Goal: Task Accomplishment & Management: Use online tool/utility

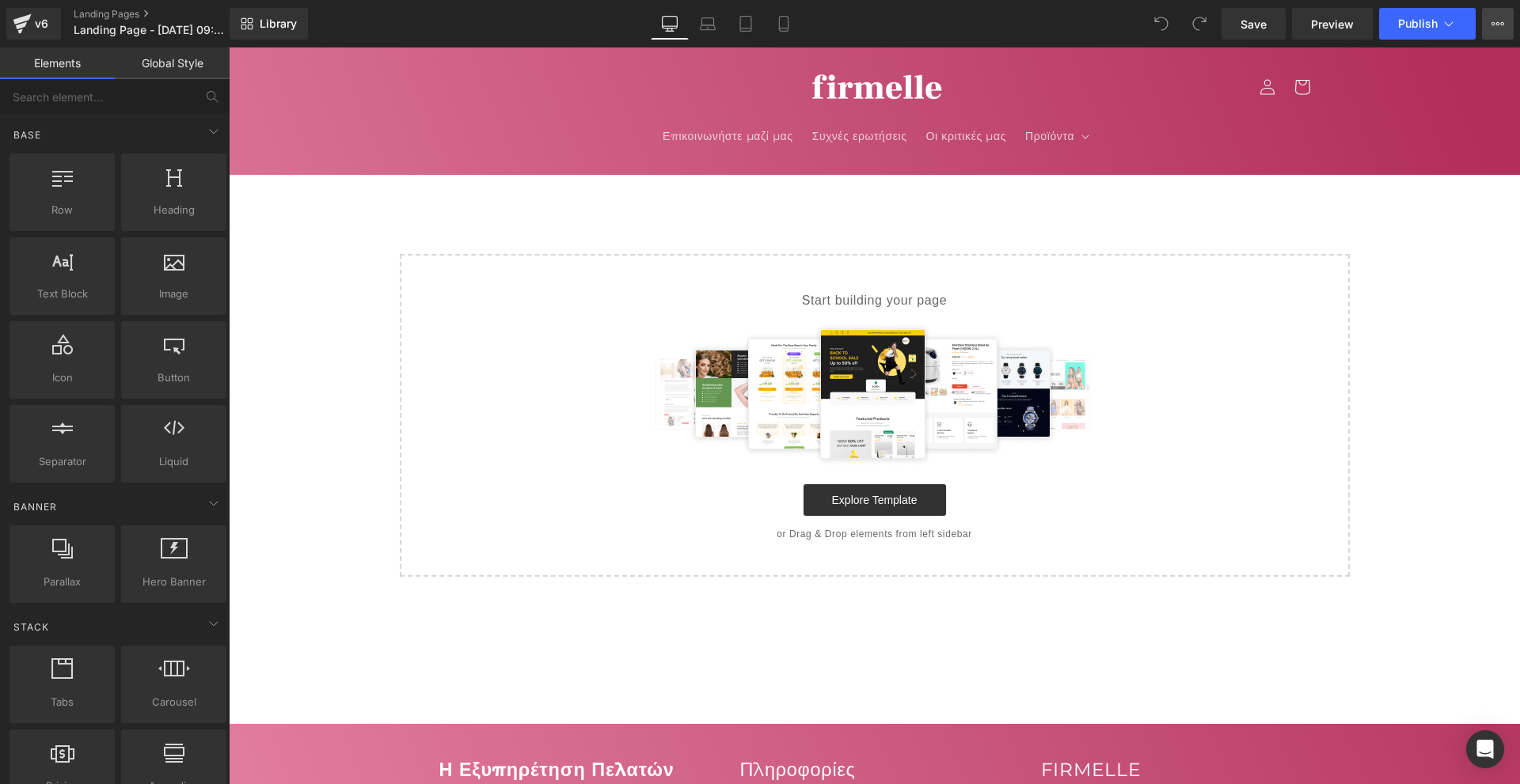
click at [1494, 27] on icon at bounding box center [1498, 23] width 12 height 12
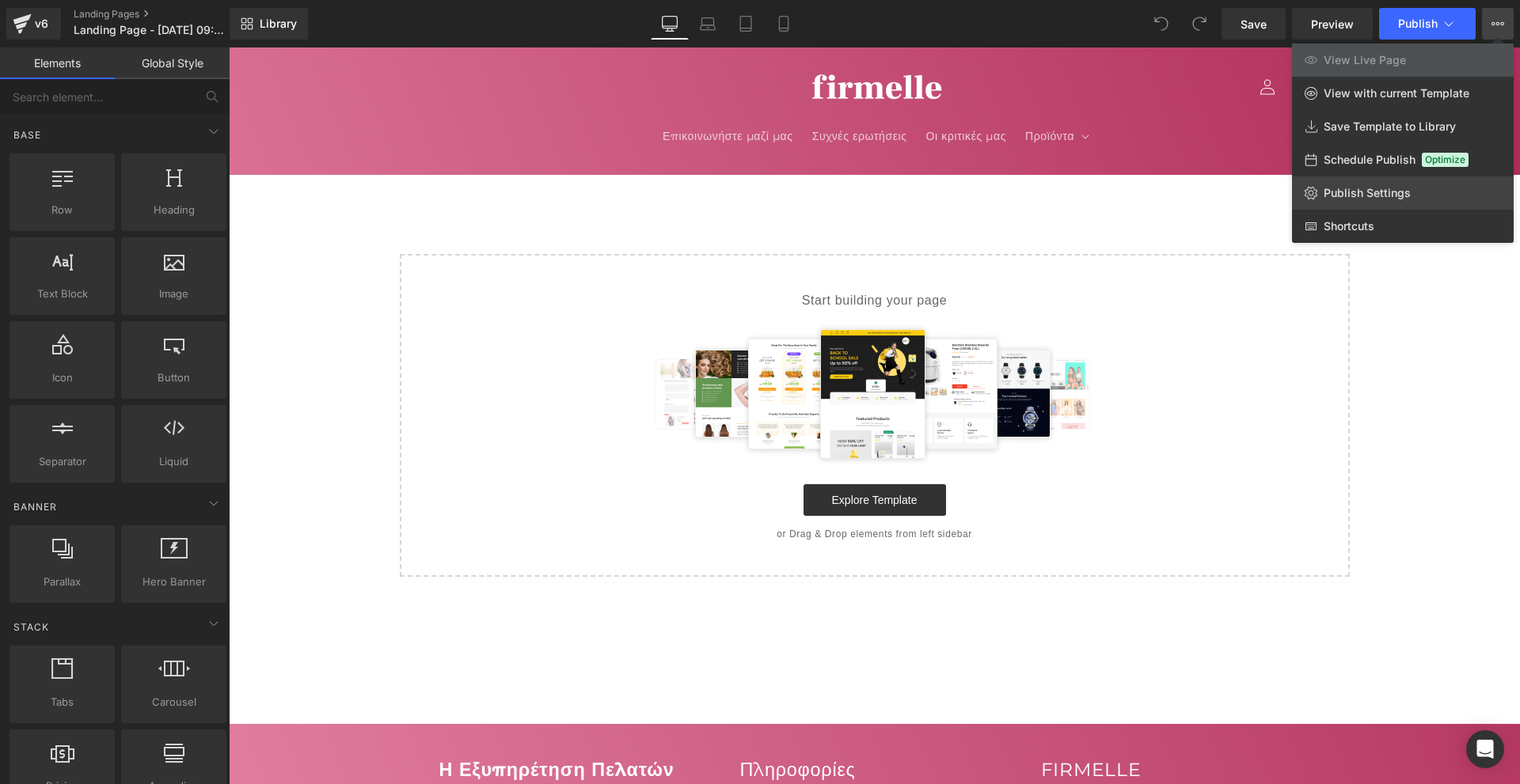
click at [1372, 183] on link "Publish Settings" at bounding box center [1402, 193] width 222 height 33
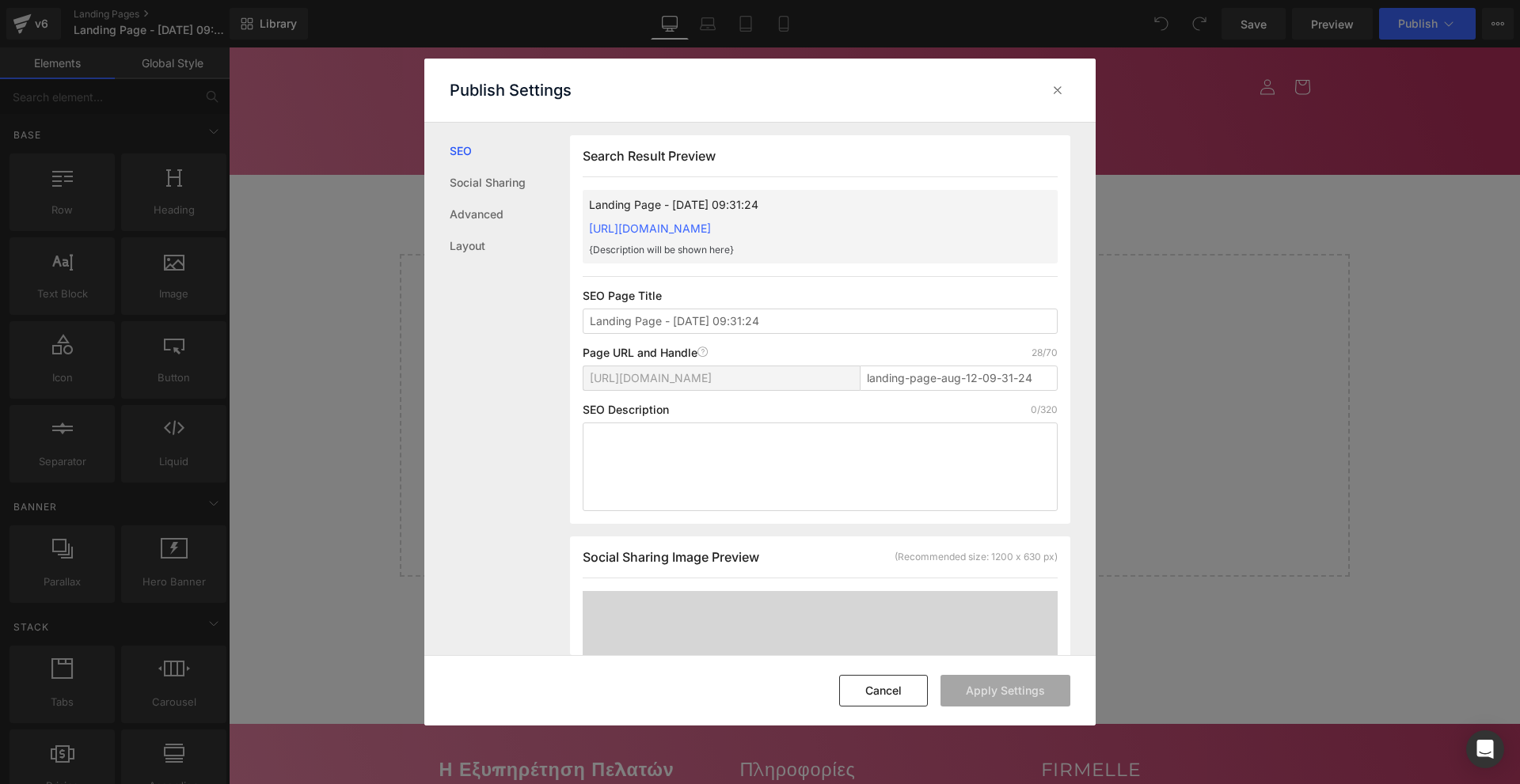
scroll to position [1, 0]
click at [527, 224] on link "Advanced" at bounding box center [510, 214] width 120 height 32
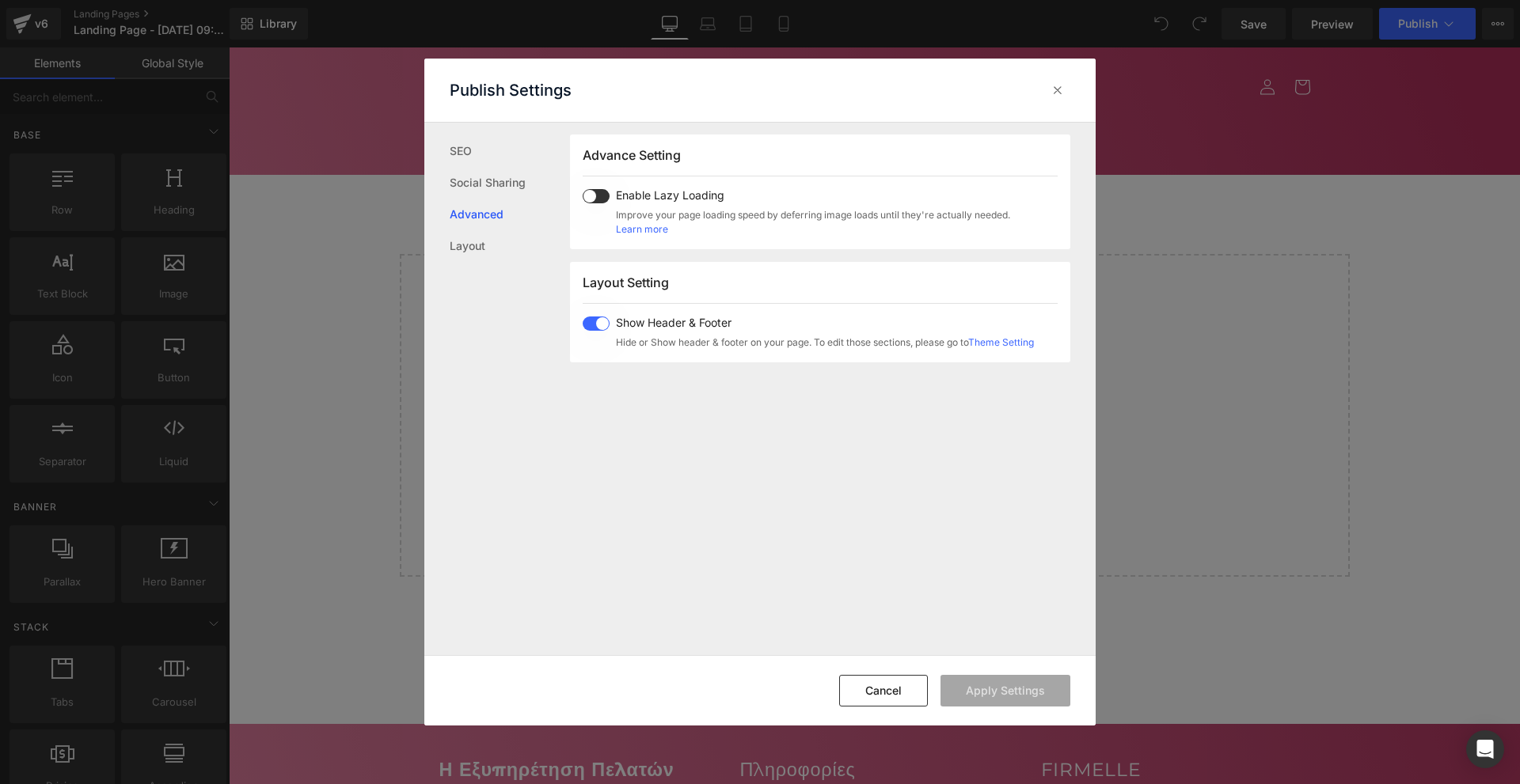
click at [597, 322] on span at bounding box center [596, 323] width 27 height 14
click at [996, 680] on button "Apply Settings" at bounding box center [1006, 691] width 130 height 32
click at [1056, 94] on icon at bounding box center [1058, 90] width 16 height 16
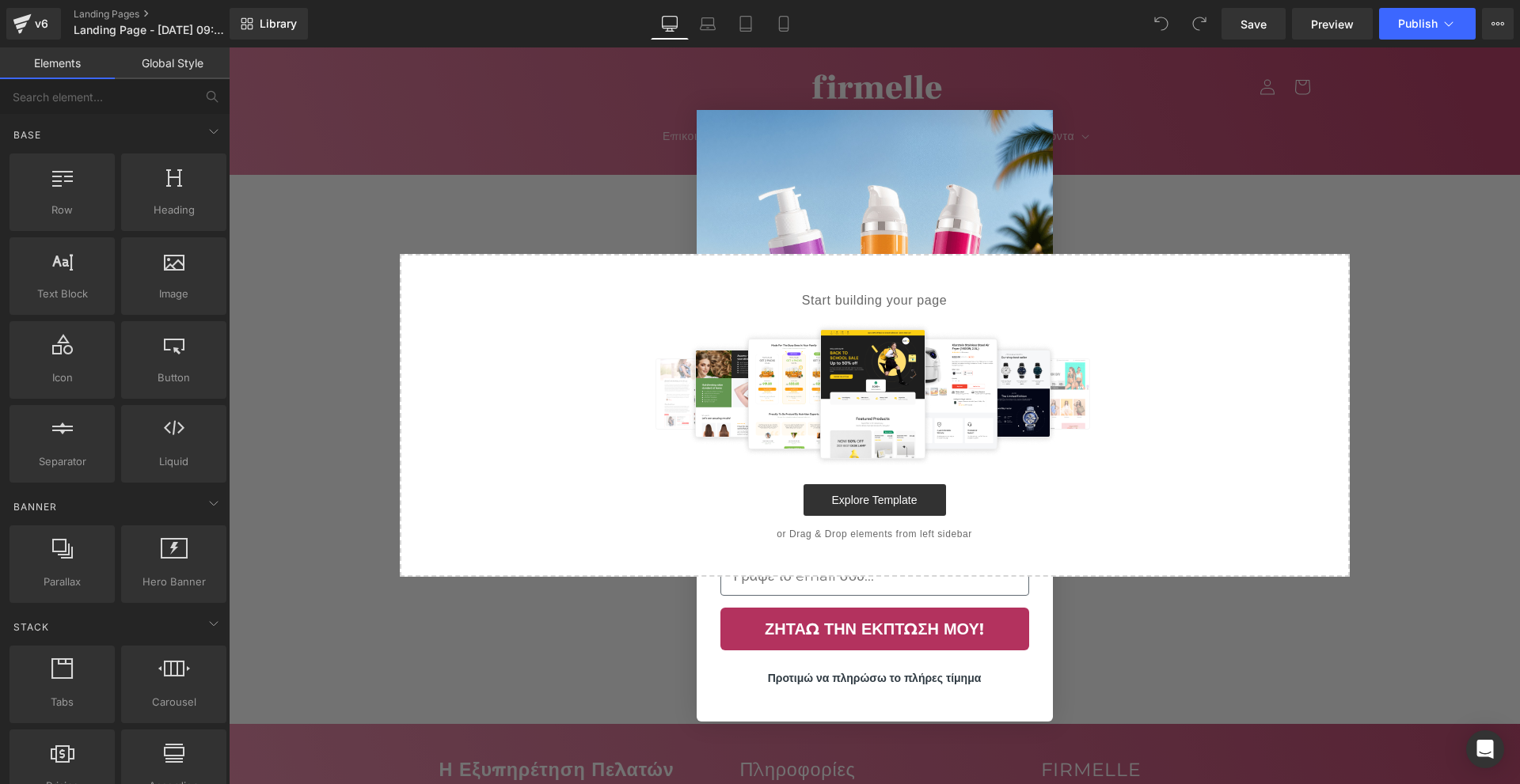
click at [1018, 107] on div "Close dialog Ας σε εκπλήξουμε με 10% έκπτωση! Γράψε το email σου... ΖΗΤΑΩ ΤΗΝ Ε…" at bounding box center [874, 416] width 356 height 643
click at [1027, 122] on circle "Close dialog" at bounding box center [1034, 129] width 23 height 23
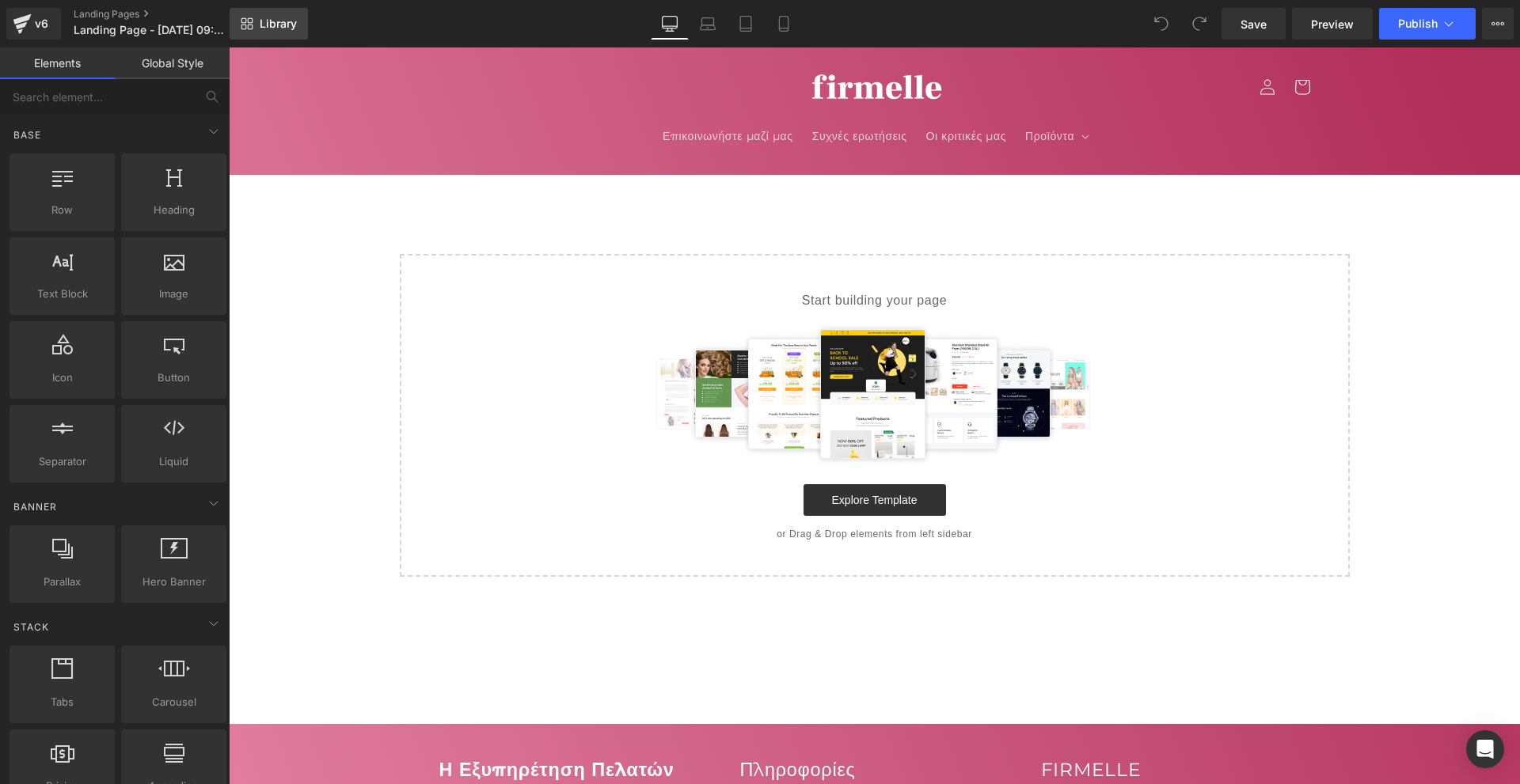
click at [275, 23] on span "Library" at bounding box center [278, 23] width 38 height 14
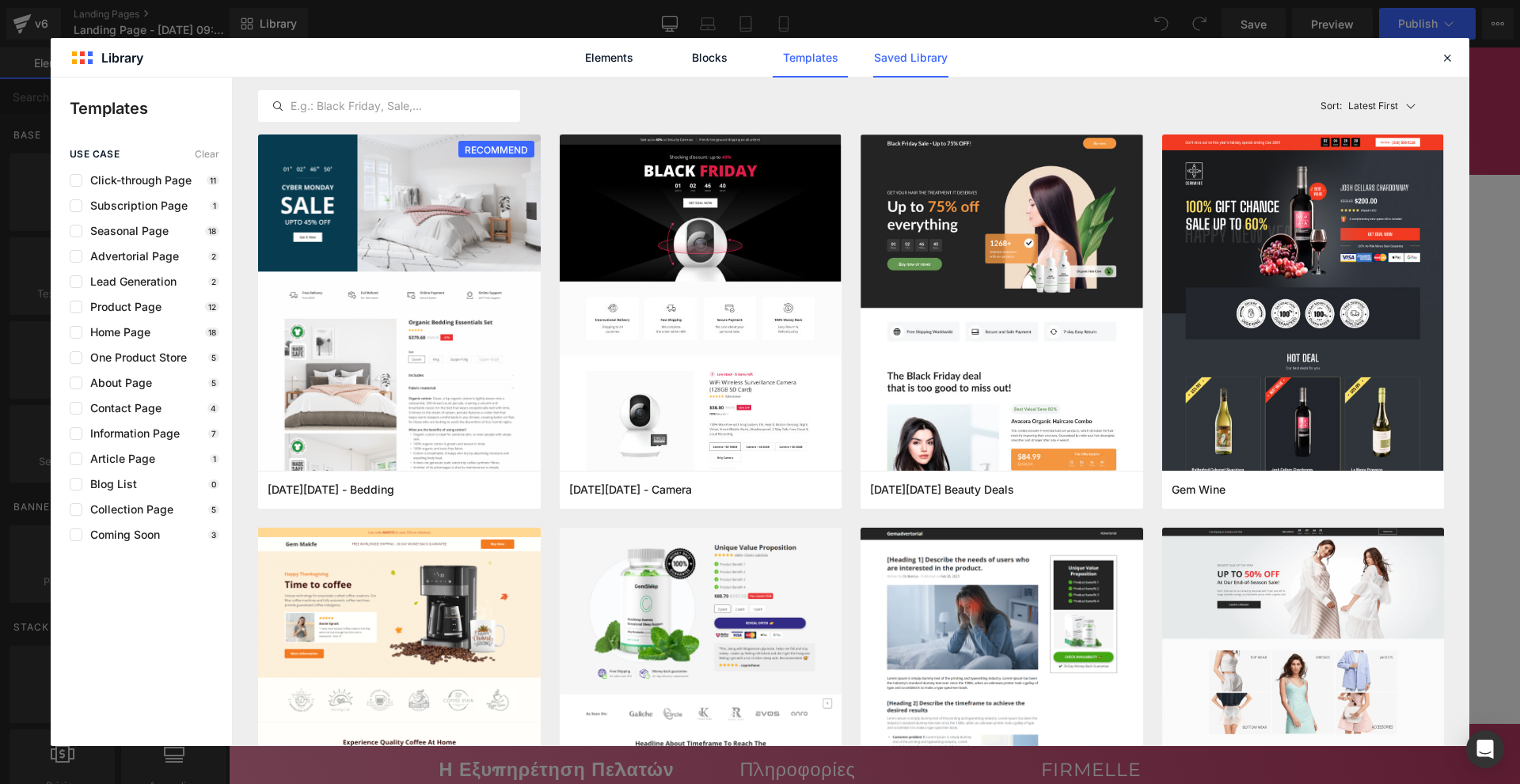
click at [891, 51] on link "Saved Library" at bounding box center [911, 57] width 75 height 39
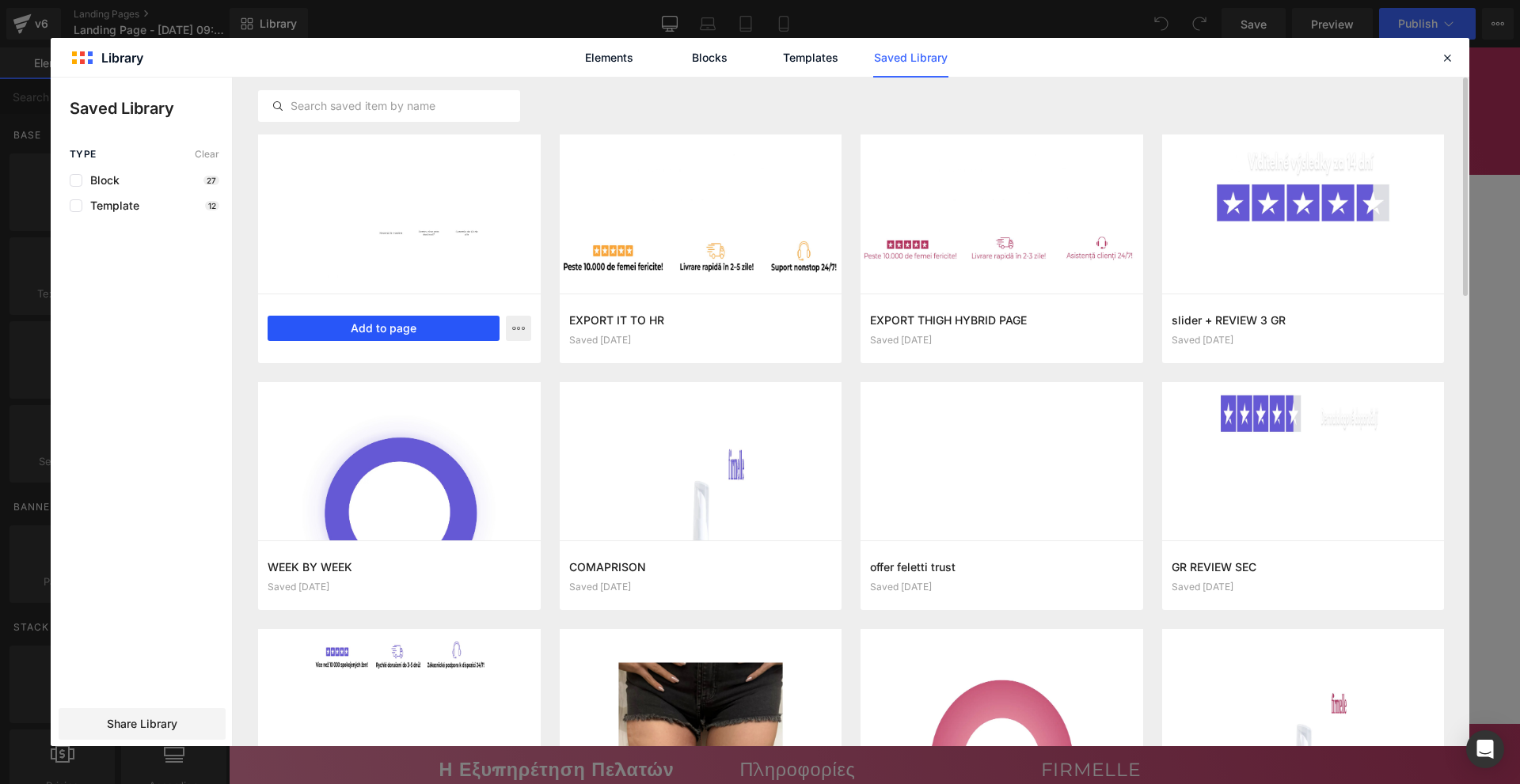
click at [435, 322] on button "Add to page" at bounding box center [383, 328] width 232 height 25
